Goal: Task Accomplishment & Management: Complete application form

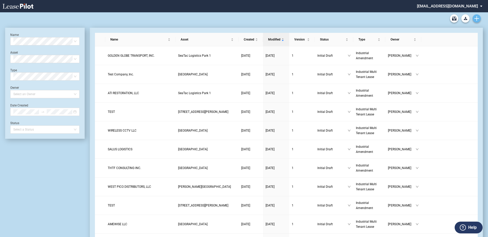
click at [474, 18] on use "Create new document" at bounding box center [476, 18] width 5 height 5
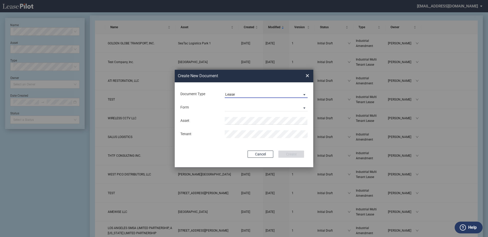
click at [237, 95] on span "Lease" at bounding box center [262, 94] width 74 height 5
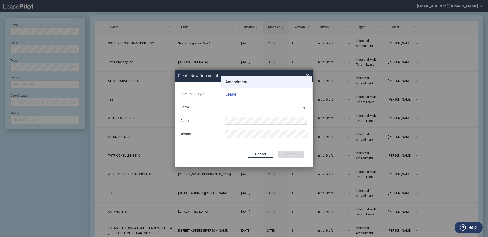
click at [232, 83] on div "Amendment" at bounding box center [236, 82] width 22 height 6
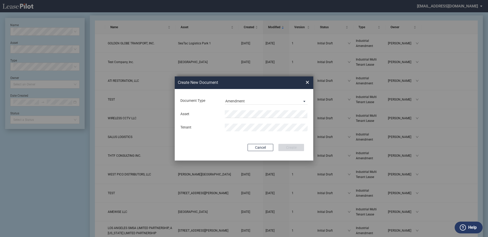
click at [234, 110] on md-input-container "Asset" at bounding box center [244, 114] width 128 height 9
click at [243, 127] on li "Kato Business Center" at bounding box center [266, 124] width 83 height 12
click at [208, 146] on div "Cancel Create" at bounding box center [244, 147] width 120 height 7
click at [287, 147] on button "Create" at bounding box center [291, 147] width 26 height 7
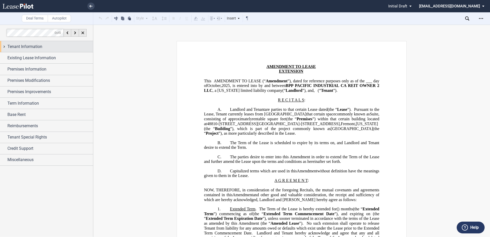
click at [38, 49] on span "Tenant Information" at bounding box center [24, 47] width 35 height 6
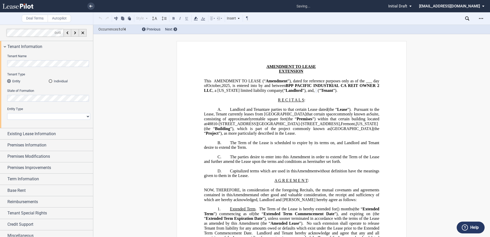
click at [31, 118] on select "Corporation Limited Liability Company General Partnership Limited Partnership O…" at bounding box center [48, 116] width 83 height 7
select select "limited liability company"
click at [7, 113] on select "Corporation Limited Liability Company General Partnership Limited Partnership O…" at bounding box center [48, 116] width 83 height 7
click at [32, 135] on span "Existing Lease Information" at bounding box center [31, 134] width 48 height 6
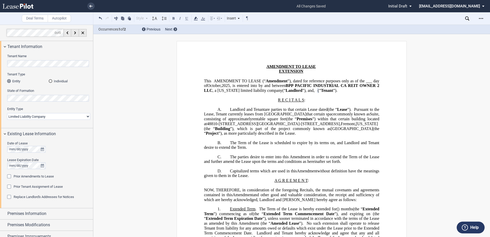
click at [31, 175] on span "Prior Amendments to Lease" at bounding box center [34, 176] width 40 height 4
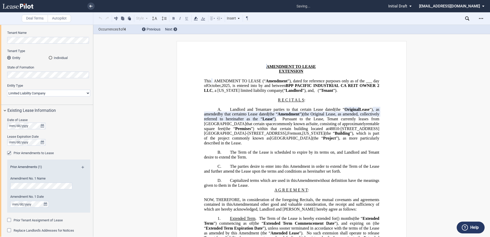
scroll to position [26, 0]
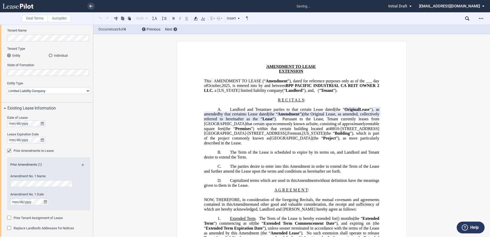
click at [81, 162] on div "Prior Amendments (1)" at bounding box center [48, 165] width 83 height 6
click at [82, 165] on md-icon at bounding box center [85, 167] width 7 height 6
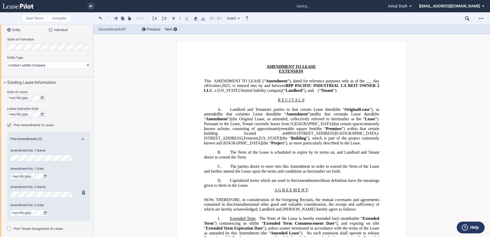
scroll to position [0, 0]
click at [21, 228] on span "Prior Tenant Assignment of Lease" at bounding box center [38, 229] width 49 height 4
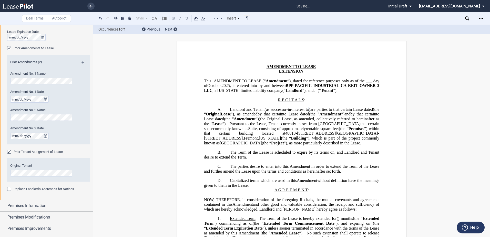
scroll to position [0, 21]
click at [309, 112] on span ")" at bounding box center [309, 109] width 1 height 5
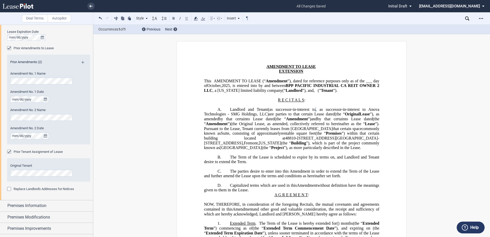
scroll to position [0, 21]
click at [96, 172] on div "Deal Terms Autopilot Style A. Section 1. Subsection (a) Subsection (i) Subsecti…" at bounding box center [245, 131] width 490 height 212
click at [85, 169] on div "Original Tenant Entity Type (Other)" at bounding box center [48, 172] width 83 height 18
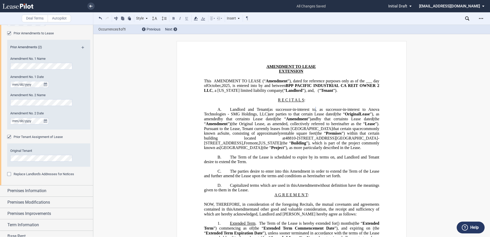
scroll to position [154, 0]
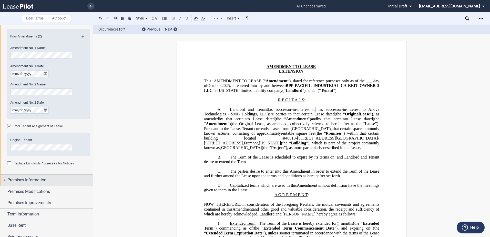
click at [26, 178] on span "Premises Information" at bounding box center [26, 180] width 39 height 6
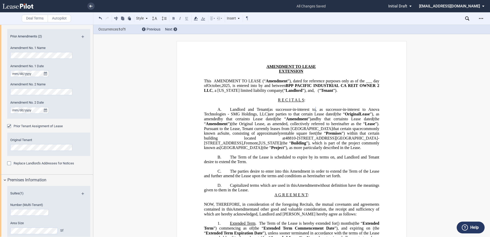
scroll to position [179, 0]
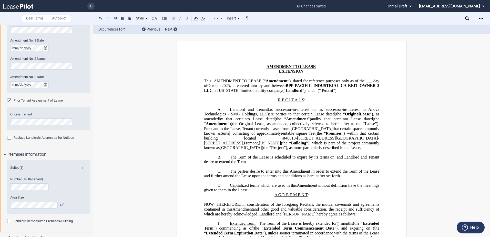
click at [41, 201] on div "Area Size Sf" at bounding box center [41, 201] width 63 height 13
click at [320, 145] on span "48810-[STREET_ADDRESS][GEOGRAPHIC_DATA]-[STREET_ADDRESS]" at bounding box center [291, 140] width 175 height 9
click at [332, 145] on span "48810-[STREET_ADDRESS][GEOGRAPHIC_DATA]-[STREET_ADDRESS]" at bounding box center [291, 140] width 175 height 9
drag, startPoint x: 358, startPoint y: 148, endPoint x: 228, endPoint y: 151, distance: 130.5
click at [242, 141] on span "[STREET_ADDRESS][GEOGRAPHIC_DATA]-[STREET_ADDRESS]" at bounding box center [302, 138] width 121 height 5
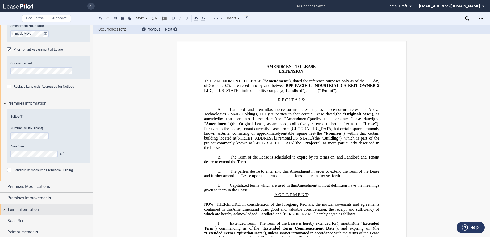
scroll to position [231, 0]
click at [30, 208] on span "Term Information" at bounding box center [23, 209] width 32 height 6
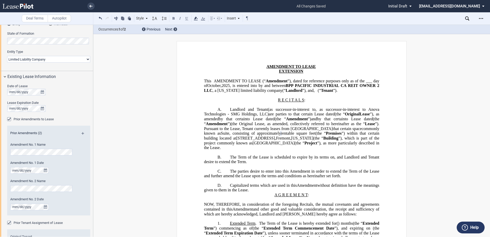
scroll to position [51, 0]
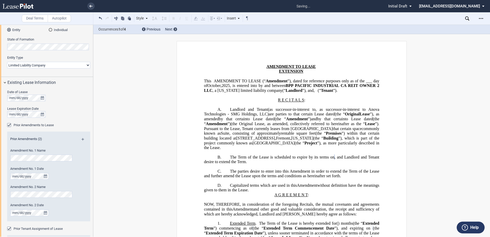
click at [67, 109] on div "Lease Expiration Date" at bounding box center [48, 108] width 83 height 5
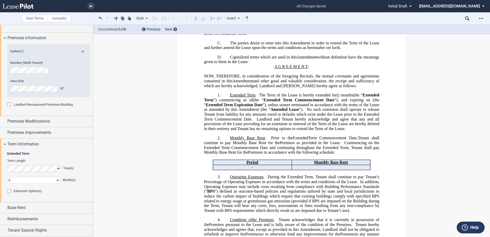
scroll to position [308, 0]
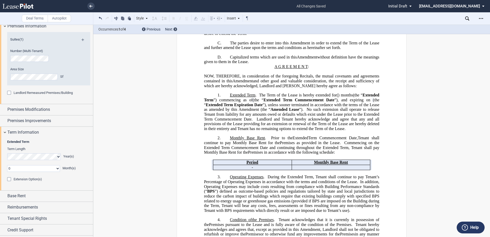
click at [13, 169] on select "0 1 2 3 4 5 6 7 8 9 10 11" at bounding box center [33, 168] width 53 height 7
select select "number:1"
click at [7, 165] on select "0 1 2 3 4 5 6 7 8 9 10 11" at bounding box center [33, 168] width 53 height 7
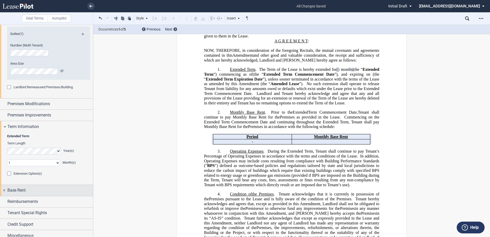
scroll to position [318, 0]
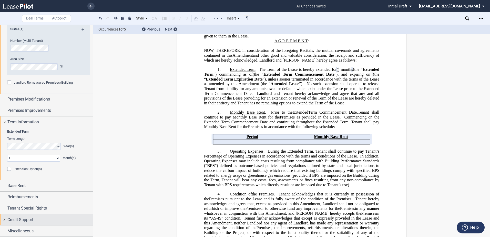
click at [29, 217] on span "Credit Support" at bounding box center [20, 220] width 26 height 6
click at [23, 227] on span "Modify Security Deposit" at bounding box center [31, 229] width 35 height 4
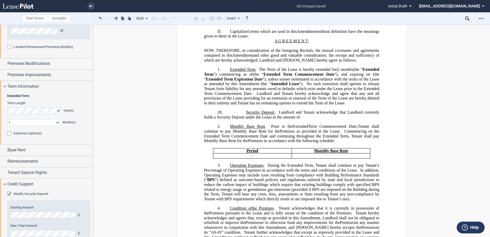
scroll to position [399, 0]
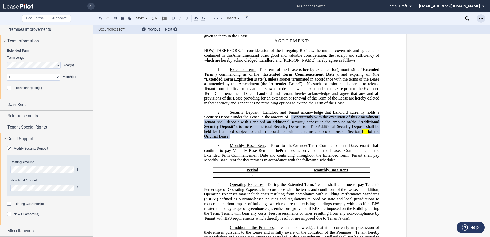
click at [479, 17] on div "Open Lease options menu" at bounding box center [481, 18] width 8 height 8
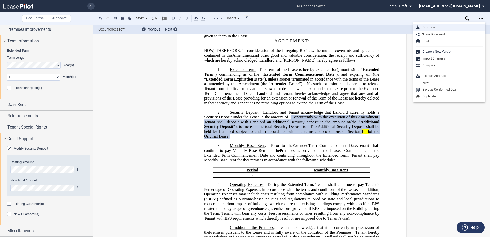
click at [429, 28] on div "Download" at bounding box center [451, 27] width 63 height 4
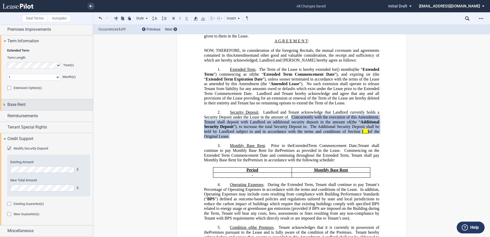
drag, startPoint x: 30, startPoint y: 106, endPoint x: 28, endPoint y: 110, distance: 4.3
click at [30, 106] on div "Base Rent" at bounding box center [50, 105] width 86 height 6
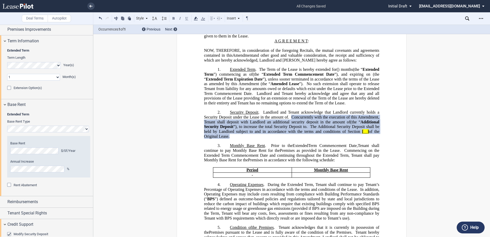
click at [18, 188] on div "Rent Abatement" at bounding box center [48, 188] width 83 height 10
click at [17, 183] on div "Rent Abatement" at bounding box center [25, 185] width 23 height 5
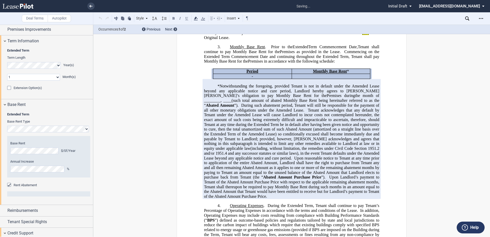
scroll to position [256, 0]
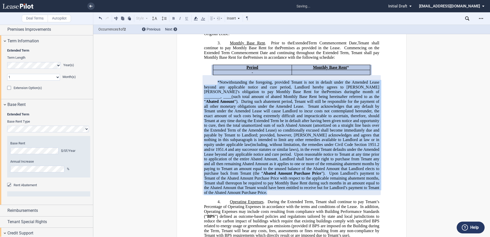
drag, startPoint x: 341, startPoint y: 201, endPoint x: 214, endPoint y: 98, distance: 164.1
click at [214, 98] on p "*Notwithstanding the foregoing, provided Tenant is not in default under the Ame…" at bounding box center [291, 137] width 175 height 115
